Goal: Communication & Community: Answer question/provide support

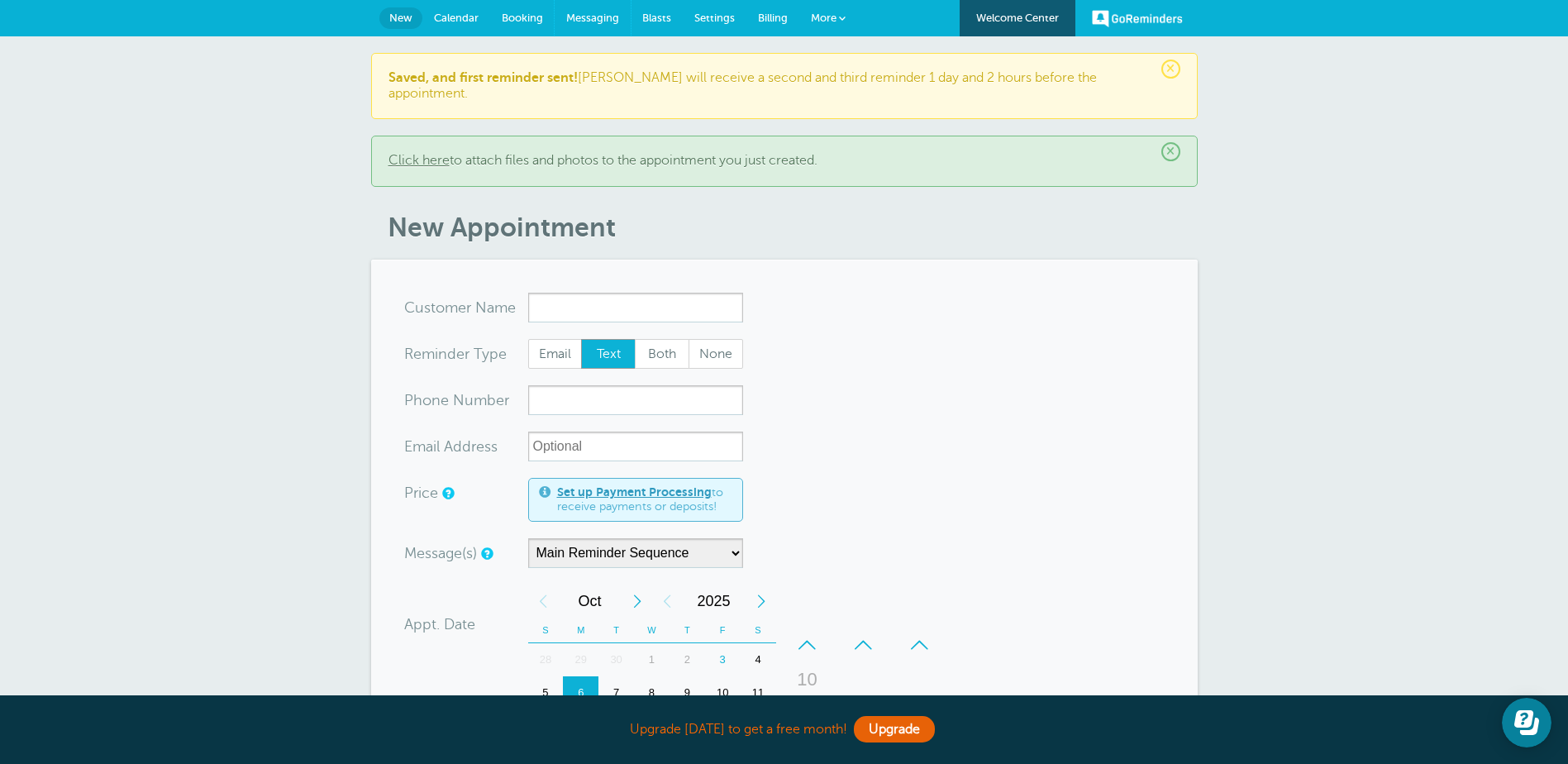
drag, startPoint x: 591, startPoint y: 17, endPoint x: 873, endPoint y: 65, distance: 286.1
click at [591, 17] on span "Messaging" at bounding box center [593, 18] width 53 height 13
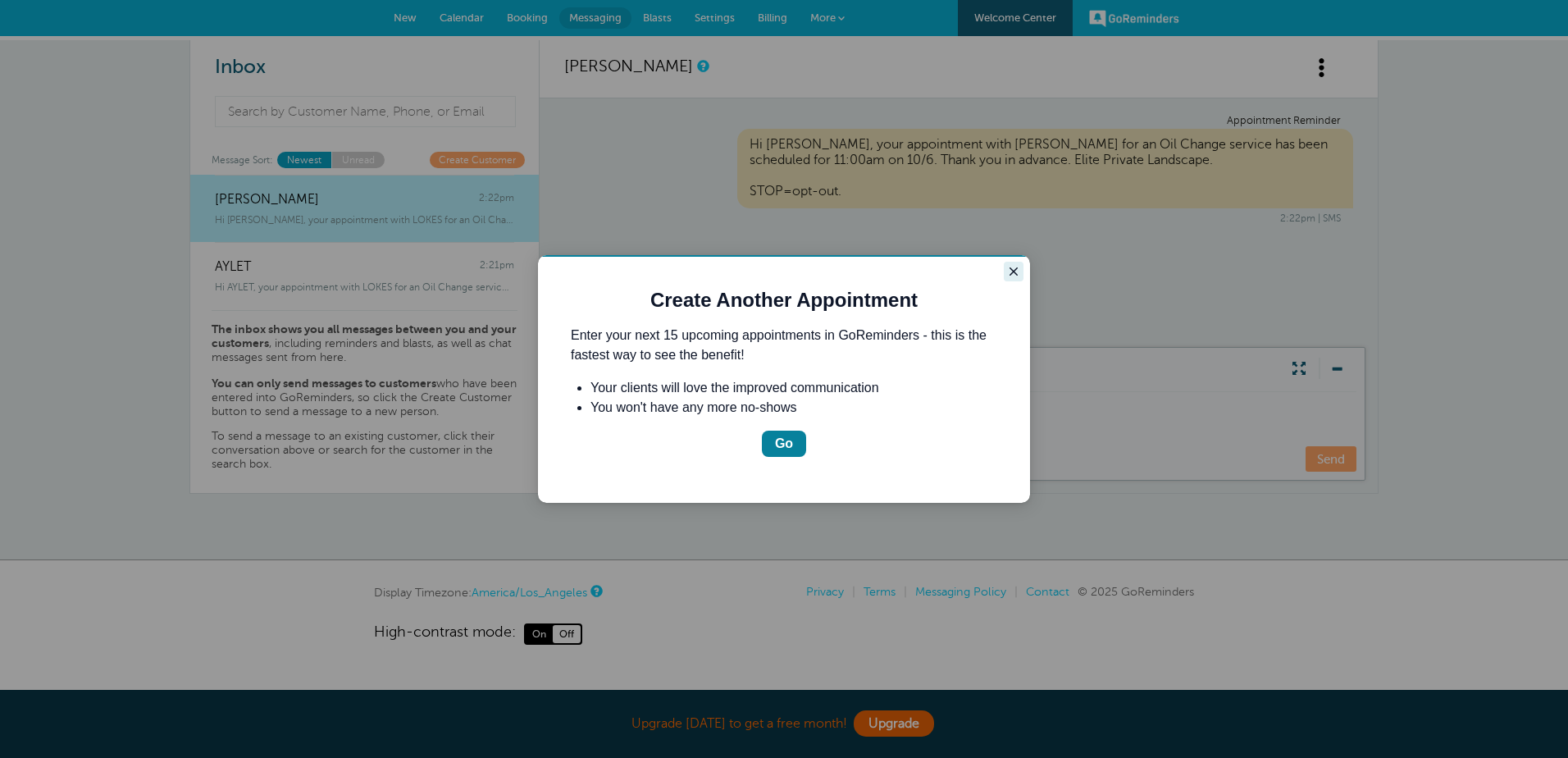
click at [1013, 265] on icon "Close guide" at bounding box center [1013, 271] width 13 height 13
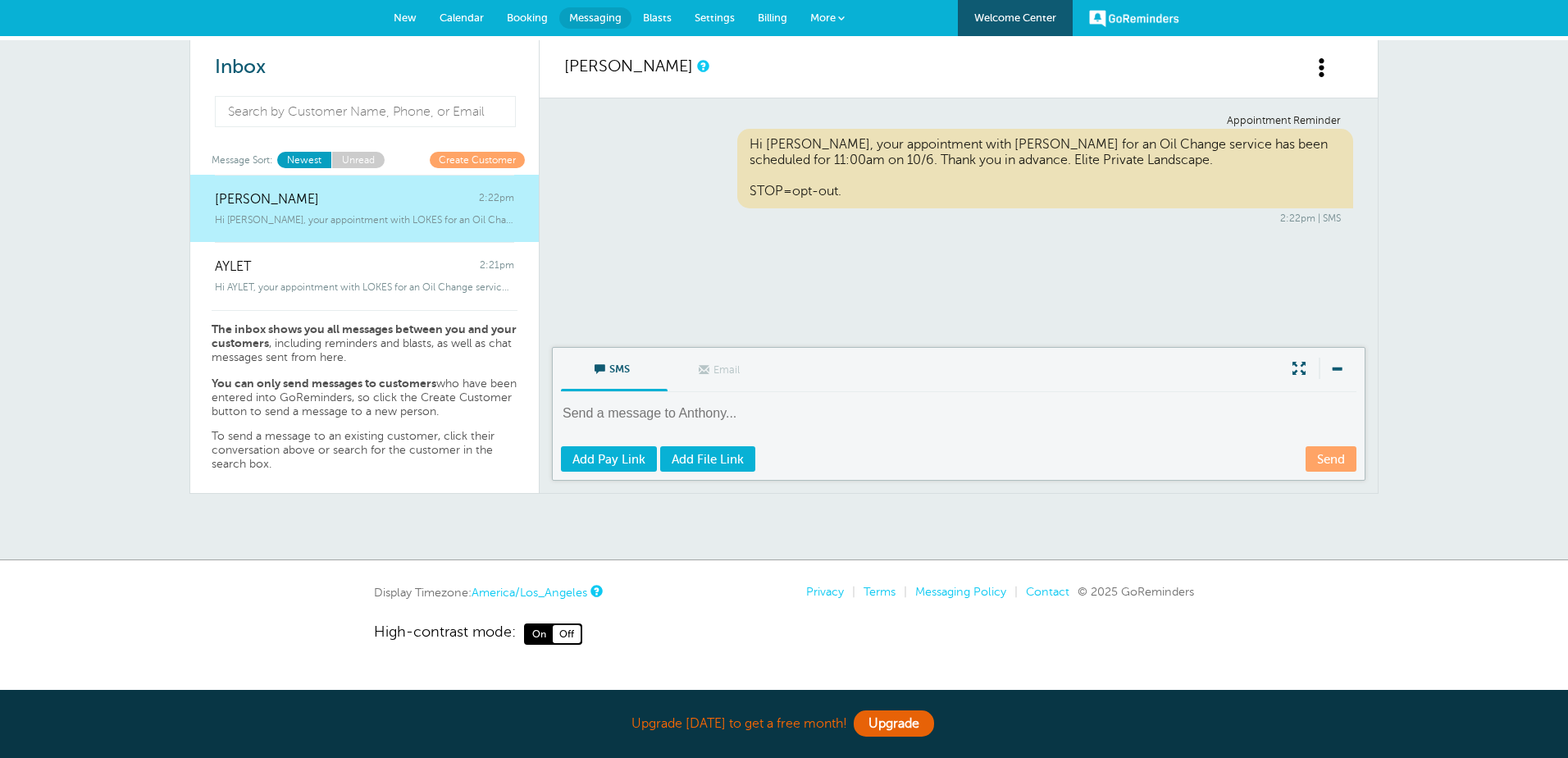
click at [1324, 73] on span at bounding box center [1321, 67] width 20 height 20
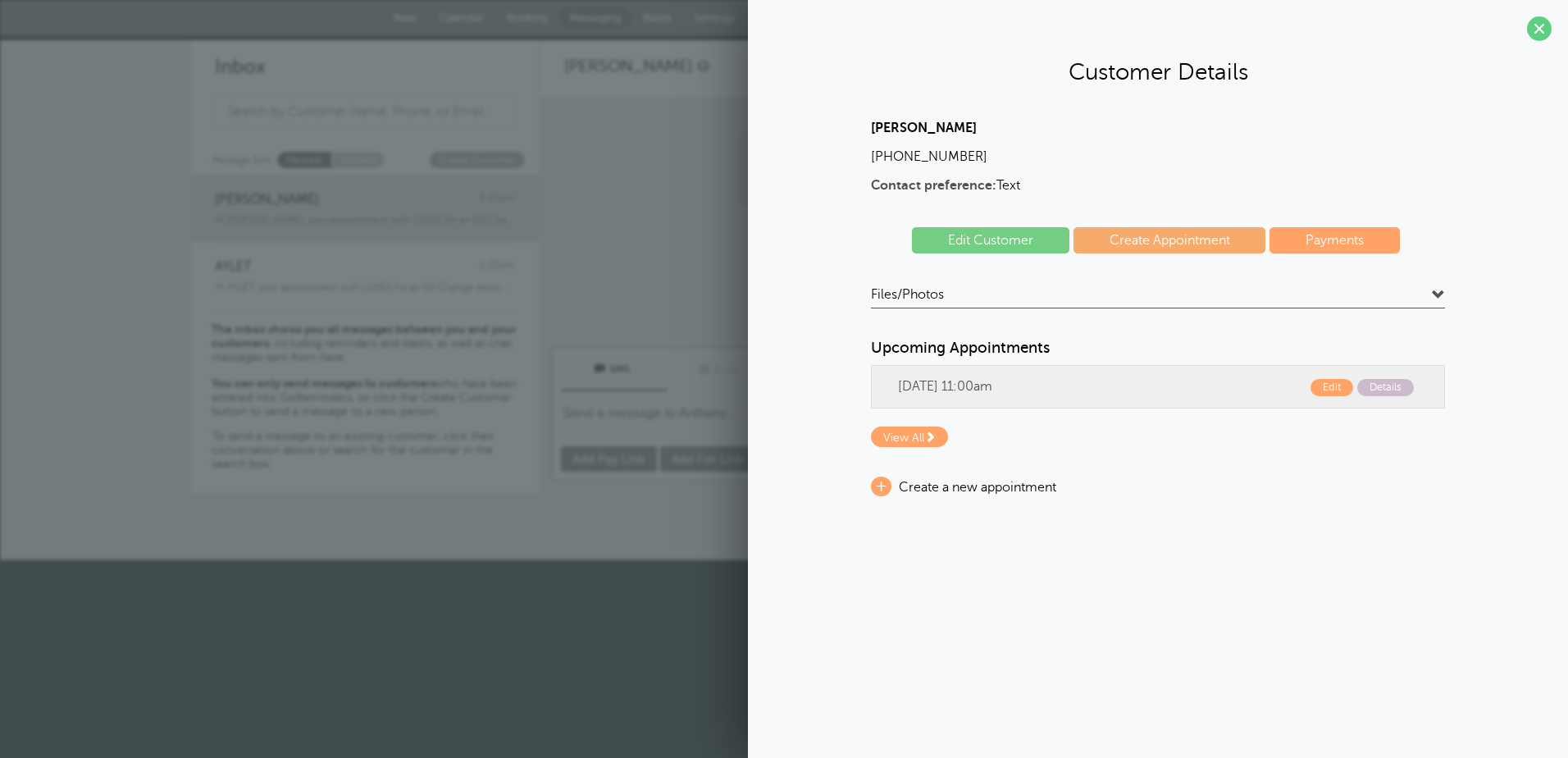
click at [1413, 285] on div "Anthony Martinez (559) 712-0634 Contact preference: Text Edit Customer Create A…" at bounding box center [1157, 308] width 574 height 376
click at [1435, 300] on span at bounding box center [1437, 295] width 13 height 13
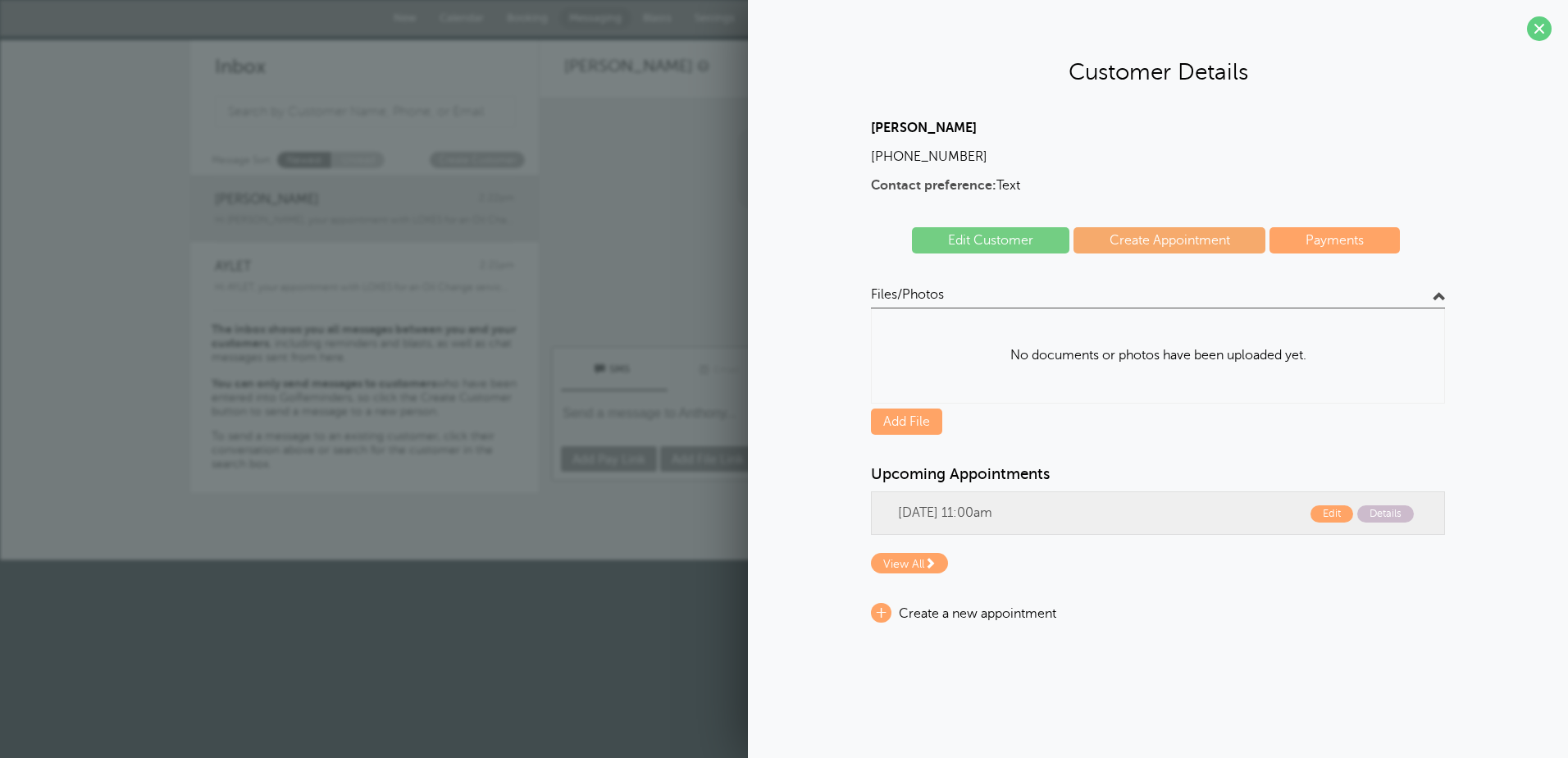
click at [1435, 300] on span at bounding box center [1437, 295] width 13 height 13
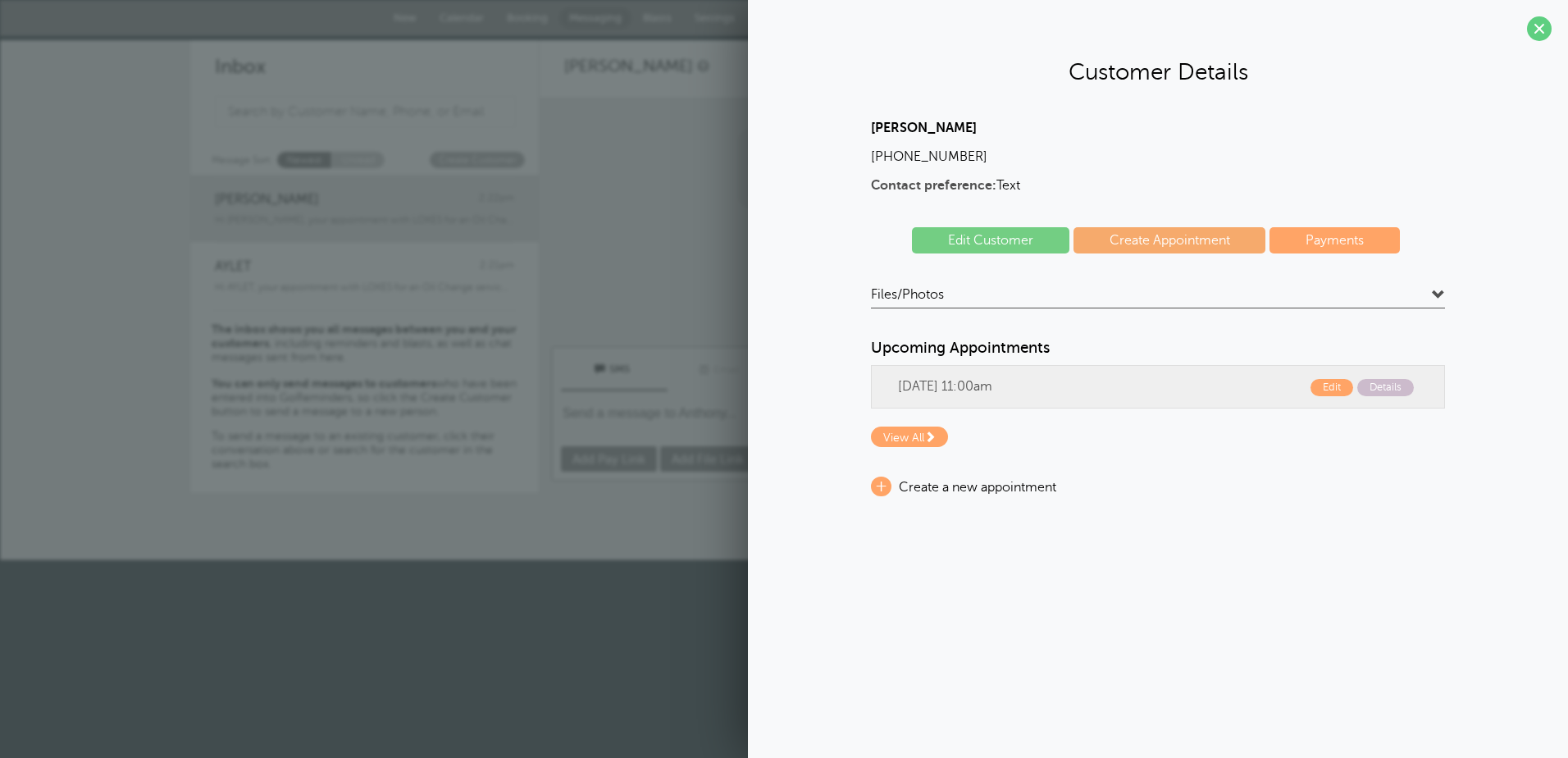
click at [1074, 296] on h4 "Files/Photos" at bounding box center [1157, 297] width 574 height 22
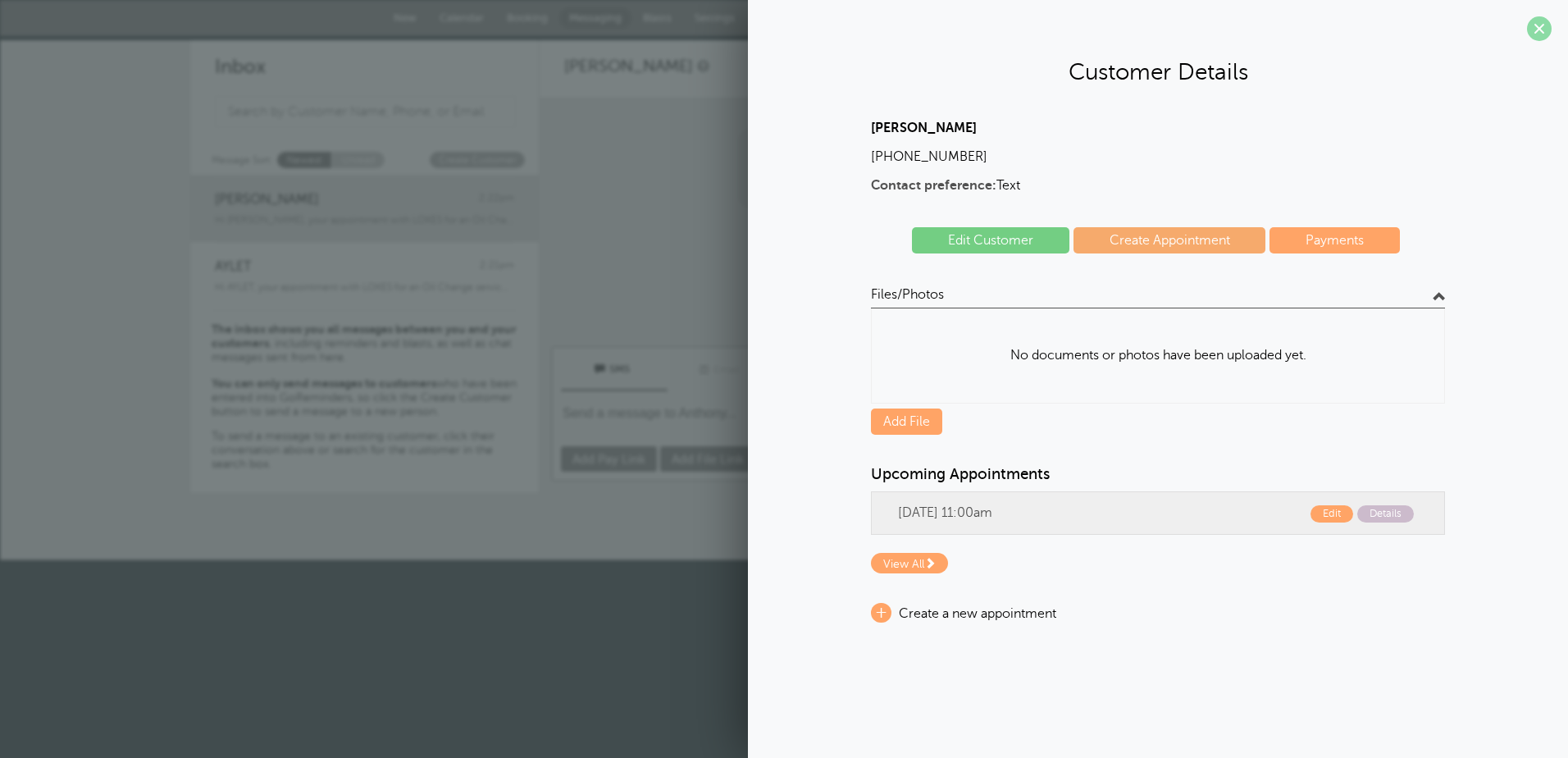
click at [1538, 30] on span at bounding box center [1539, 28] width 24 height 24
